Goal: Task Accomplishment & Management: Use online tool/utility

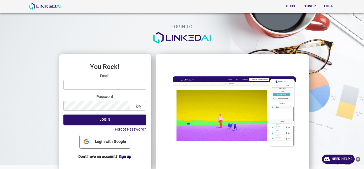
click at [120, 141] on span "Login with Google" at bounding box center [110, 142] width 35 height 6
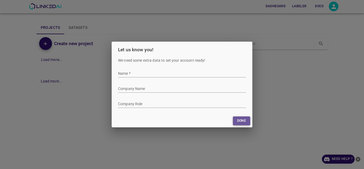
click at [243, 120] on button "Done" at bounding box center [241, 120] width 17 height 9
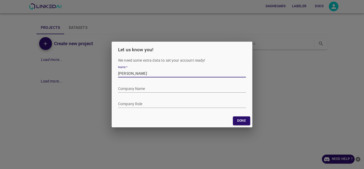
type input "[PERSON_NAME]"
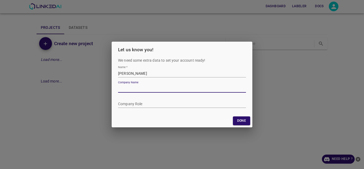
click at [152, 87] on input "Company Name" at bounding box center [182, 89] width 128 height 8
type input "itm"
click at [151, 109] on div "We need some extra data to set your account ready! Name   * Company Name Compan…" at bounding box center [182, 86] width 141 height 57
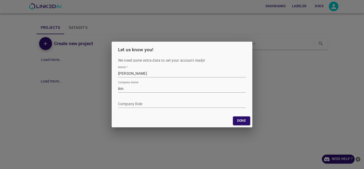
click at [150, 105] on input "Company Role" at bounding box center [182, 104] width 128 height 8
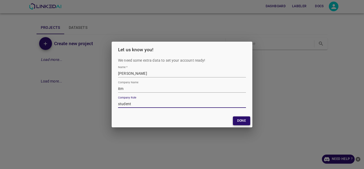
type input "student"
click at [241, 118] on button "Done" at bounding box center [241, 120] width 17 height 9
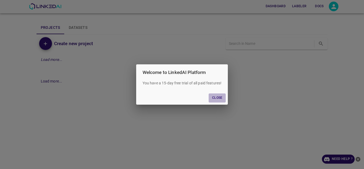
click at [219, 99] on button "Close" at bounding box center [217, 97] width 17 height 9
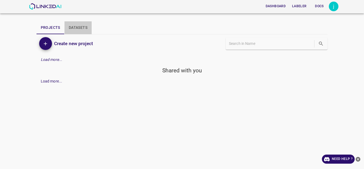
click at [83, 29] on button "Datasets" at bounding box center [78, 27] width 27 height 13
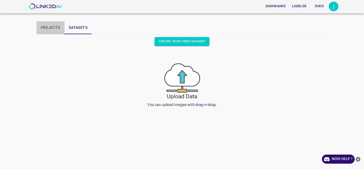
click at [47, 26] on button "Projects" at bounding box center [51, 27] width 28 height 13
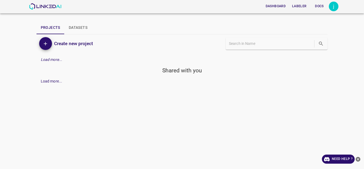
click at [48, 81] on div "Load more..." at bounding box center [52, 81] width 22 height 6
paste input "1. MAE (Mean Absolute Error) 𝑀 𝐴 𝐸 = 1 𝑛 ∑ ∣ 𝑦 𝑡 𝑟 𝑢 𝑒 − 𝑦 𝑝 𝑟 𝑒 𝑑 ∣ MAE= n 1 ​…"
click at [252, 45] on input "1. MAE (Mean Absolute Error) 𝑀 𝐴 𝐸 = 1 𝑛 ∑ ∣ 𝑦 𝑡 𝑟 𝑢 𝑒 − 𝑦 𝑝 𝑟 𝑒 𝑑 ∣ MAE= n 1 ​…" at bounding box center [271, 44] width 84 height 8
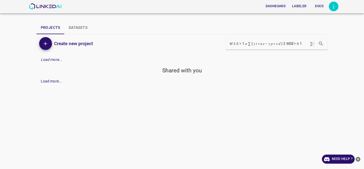
drag, startPoint x: 310, startPoint y: 45, endPoint x: 212, endPoint y: 47, distance: 97.4
click at [212, 47] on div "1. MAE (Mean Absolute Error) 𝑀 𝐴 𝐸 = 1 𝑛 ∑ ∣ 𝑦 𝑡 𝑟 𝑢 𝑒 − 𝑦 𝑝 𝑟 𝑒 𝑑 ∣ MAE= n 1 ​…" at bounding box center [255, 44] width 146 height 12
type input "1. MAE (Mean Absolute Error) 𝑀 𝐴 𝐸 = 1 𝑛 ∑ ∣ 𝑦 𝑡 𝑟 𝑢 𝑒 − 𝑦 𝑝 𝑟 𝑒 𝑑 ∣ MAE= n →"
click at [296, 10] on button "Labeler" at bounding box center [299, 6] width 19 height 9
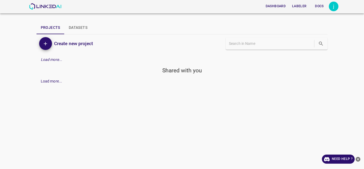
click at [277, 8] on button "Dashboard" at bounding box center [276, 6] width 24 height 9
click at [319, 9] on button "Docs" at bounding box center [319, 6] width 17 height 9
